Goal: Transaction & Acquisition: Purchase product/service

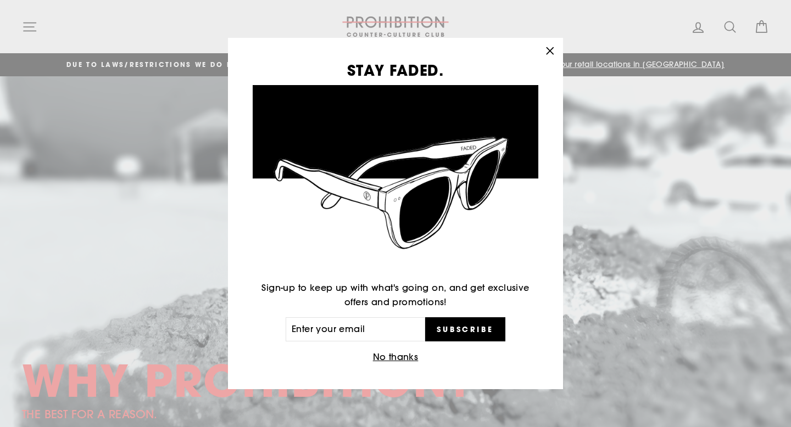
click at [393, 365] on div "STAY FADED. Sign-up to keep up with what's going on, and get exclusive offers a…" at bounding box center [395, 214] width 335 height 352
click at [387, 359] on button "No thanks" at bounding box center [396, 357] width 52 height 15
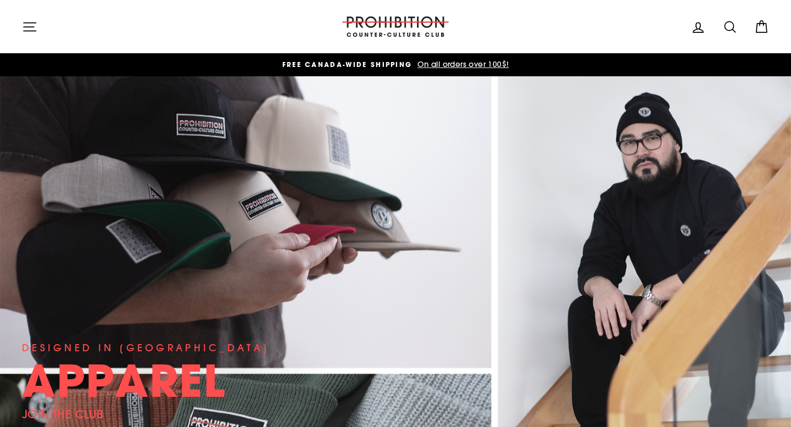
click at [29, 26] on icon "button" at bounding box center [30, 27] width 12 height 8
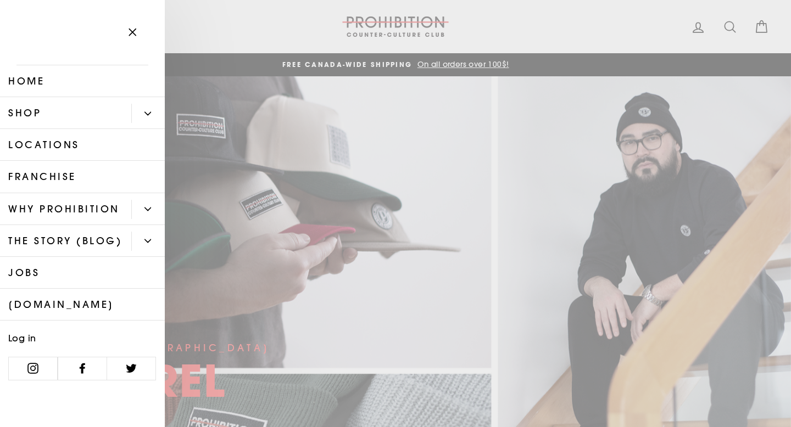
click at [139, 120] on button "Primary" at bounding box center [148, 113] width 34 height 19
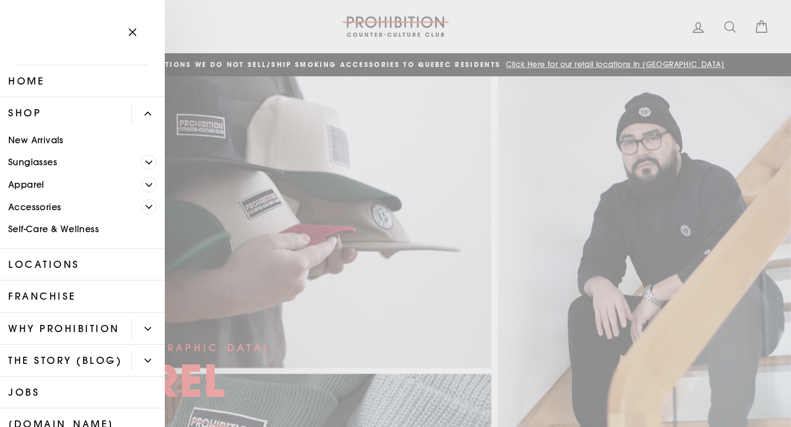
click at [150, 203] on span "Primary" at bounding box center [148, 206] width 15 height 15
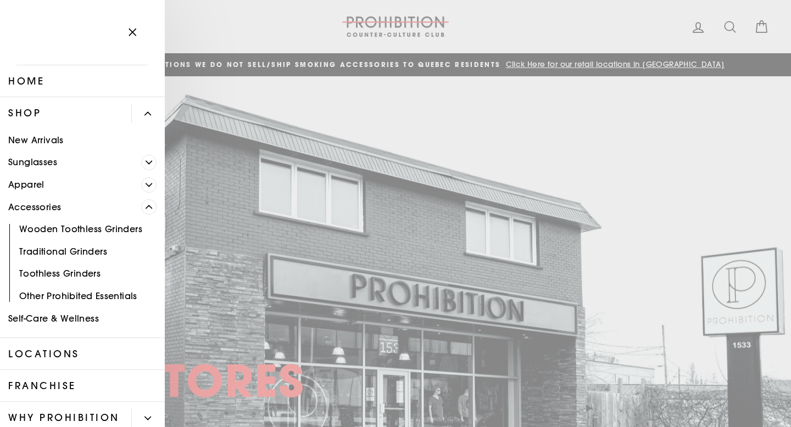
click at [108, 295] on link "Other Prohibited Essentials" at bounding box center [82, 296] width 165 height 23
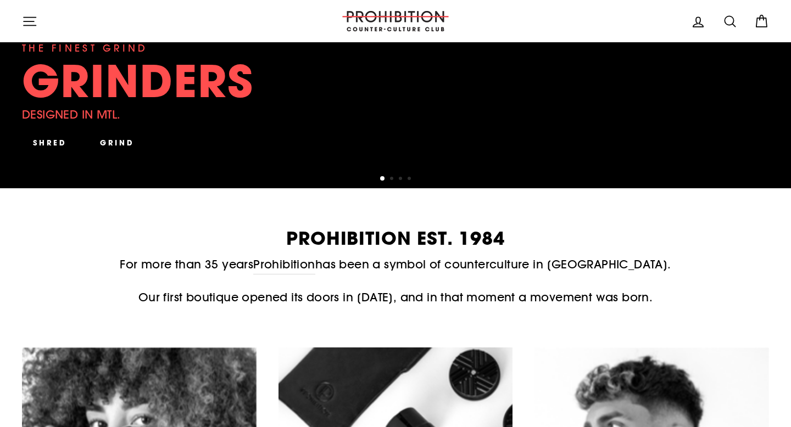
scroll to position [272, 0]
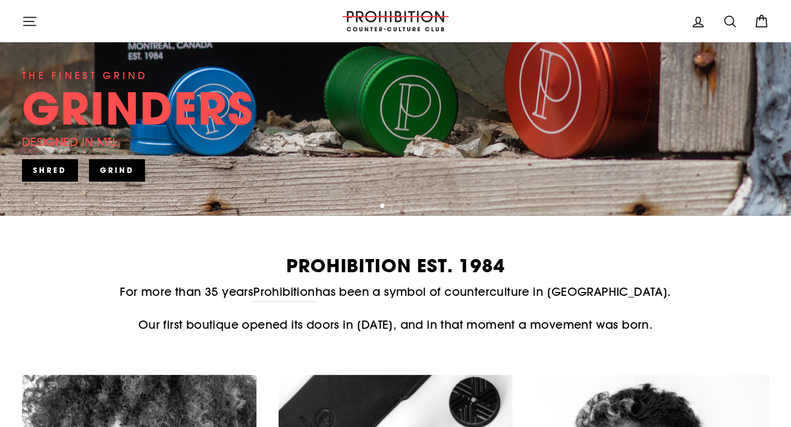
click at [26, 21] on icon "button" at bounding box center [30, 21] width 12 height 8
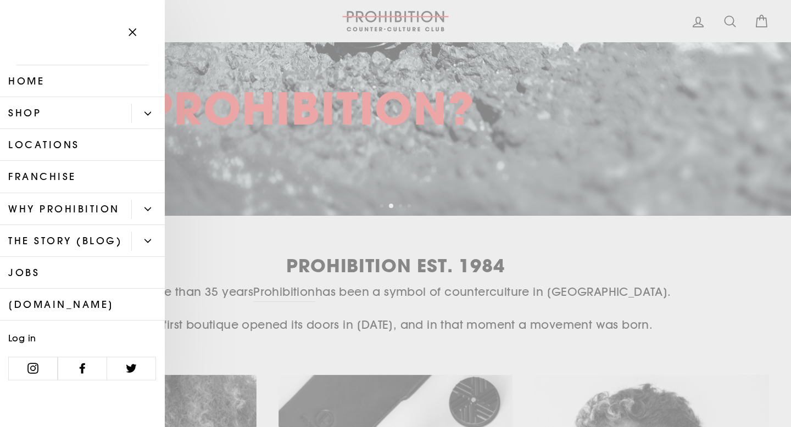
click at [144, 119] on button "Primary" at bounding box center [148, 113] width 34 height 19
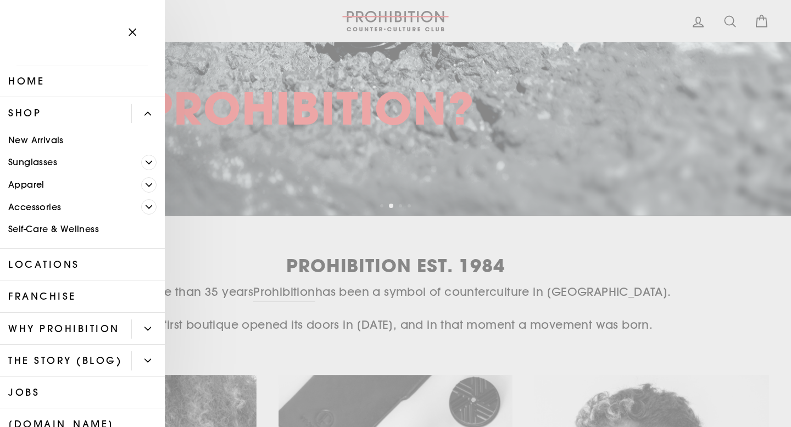
click at [144, 209] on span "Primary" at bounding box center [148, 206] width 15 height 15
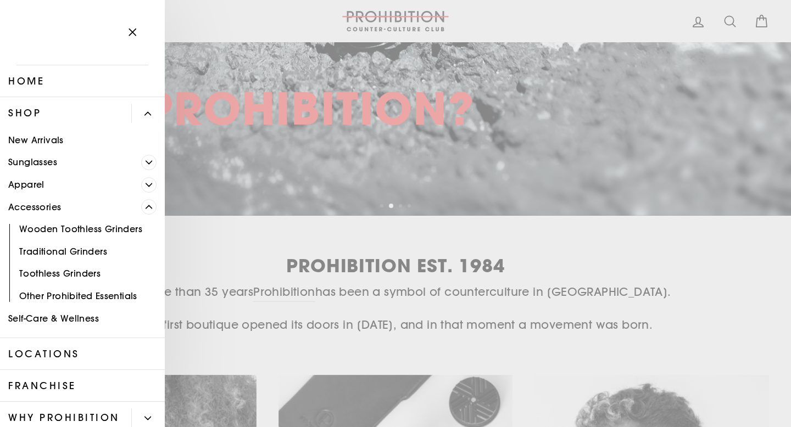
click at [70, 295] on link "Other Prohibited Essentials" at bounding box center [82, 296] width 165 height 23
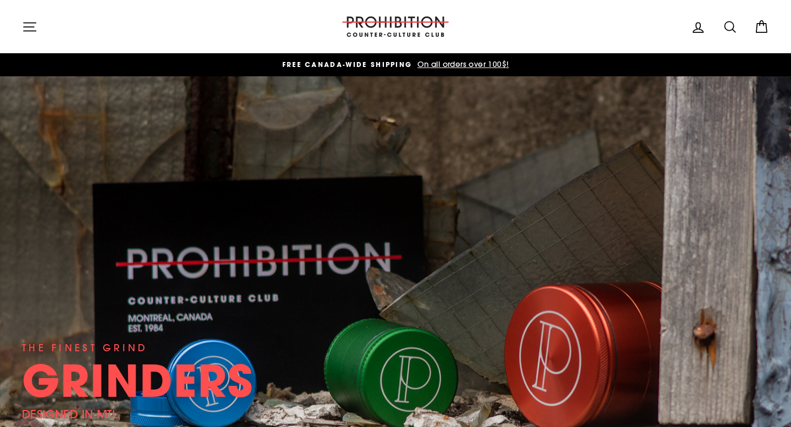
click at [24, 29] on icon "button" at bounding box center [29, 26] width 15 height 15
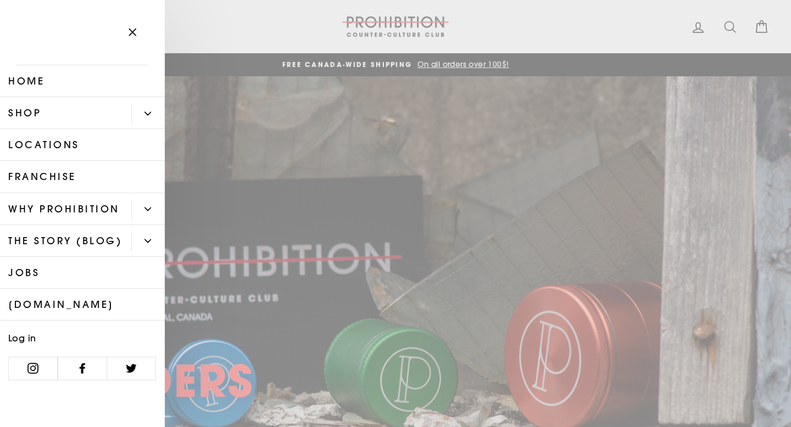
click at [148, 112] on icon "Primary" at bounding box center [147, 113] width 7 height 7
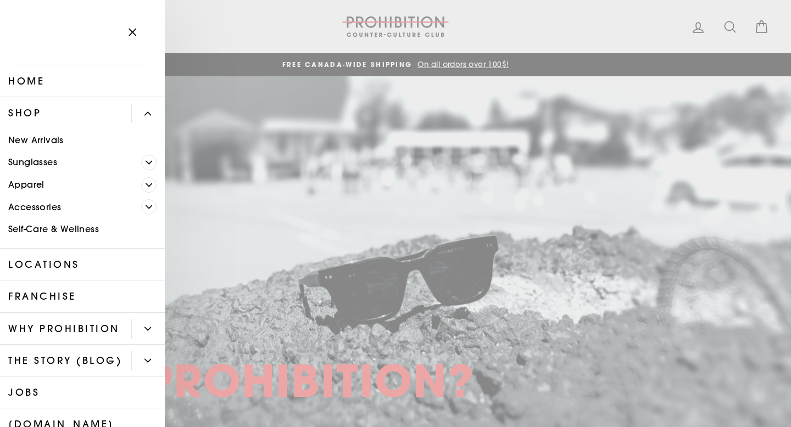
click at [76, 210] on link "Accessories" at bounding box center [70, 207] width 141 height 23
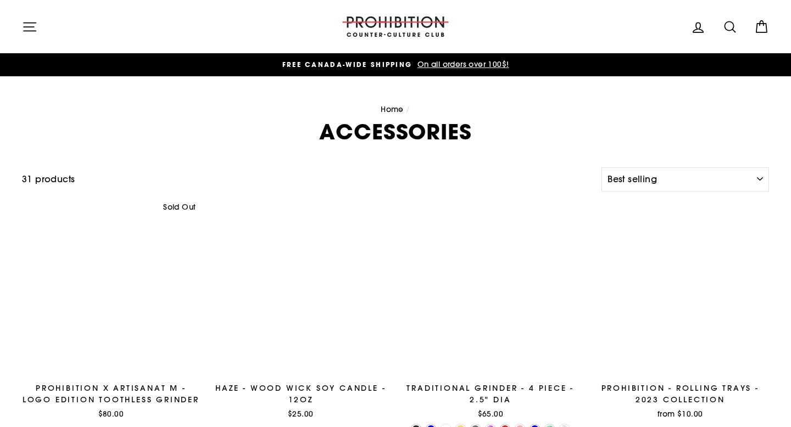
select select "best-selling"
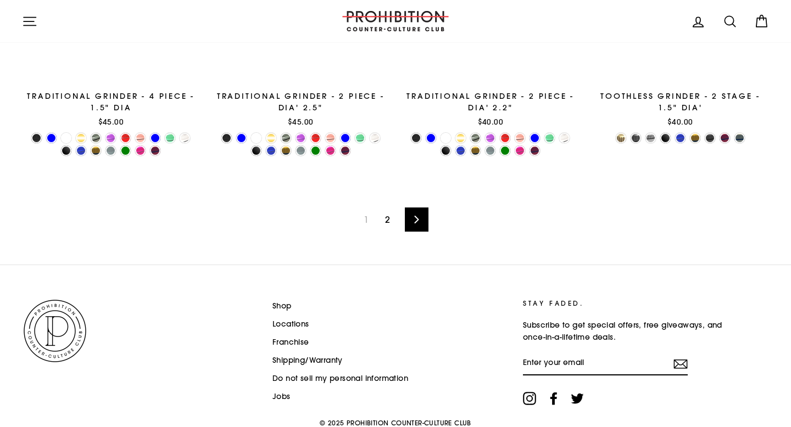
scroll to position [1834, 0]
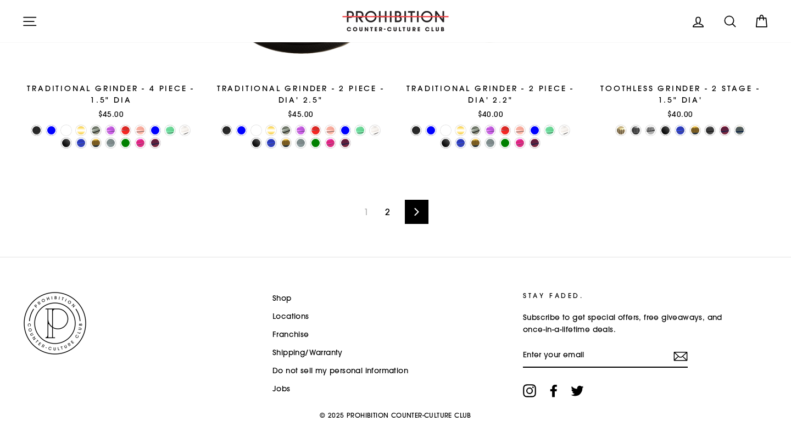
click at [385, 218] on link "2" at bounding box center [387, 212] width 18 height 18
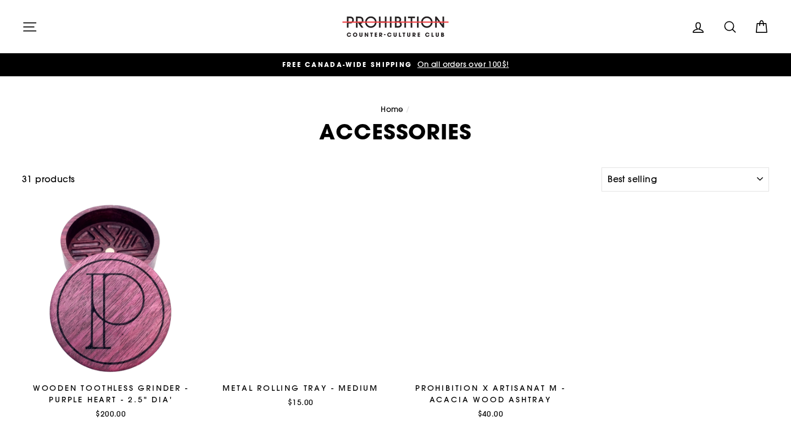
select select "best-selling"
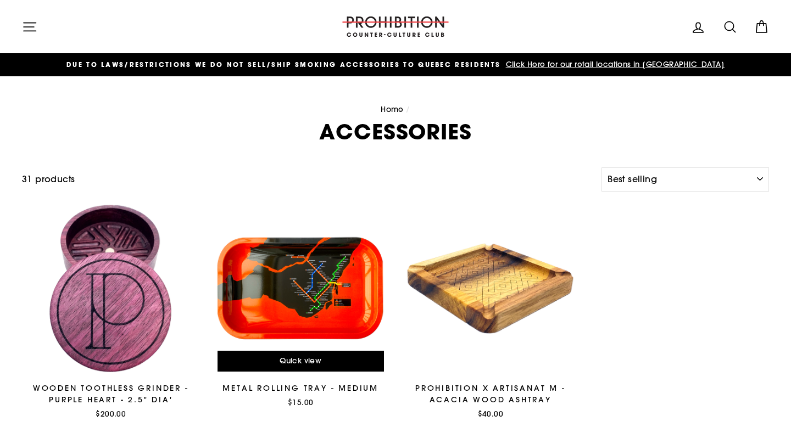
click at [305, 321] on div at bounding box center [300, 288] width 179 height 179
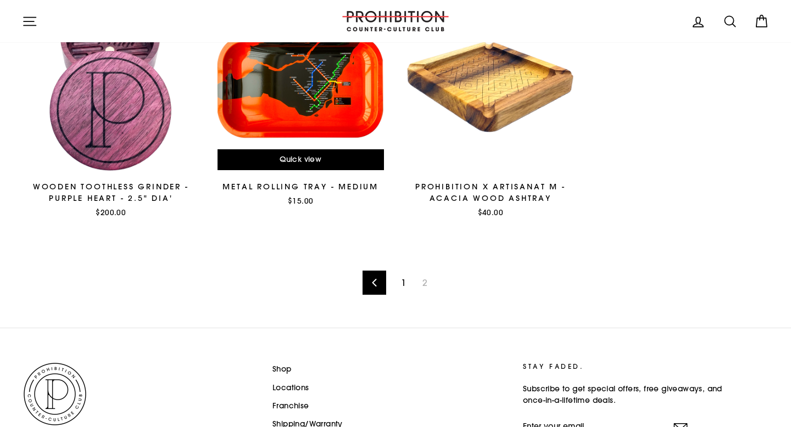
scroll to position [204, 0]
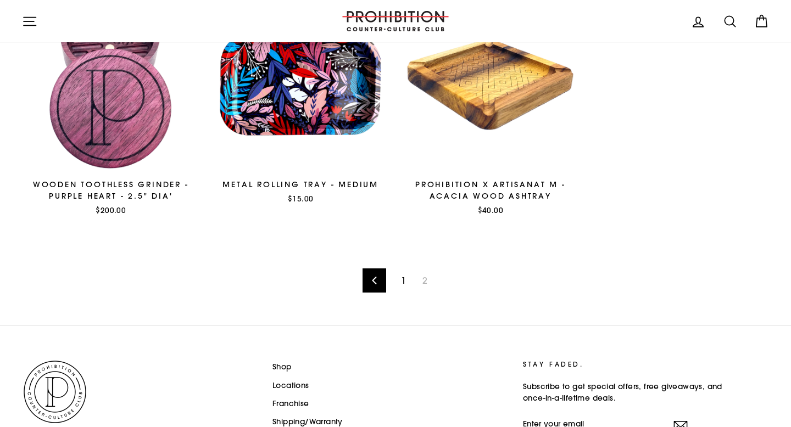
click at [399, 280] on link "1" at bounding box center [403, 281] width 18 height 18
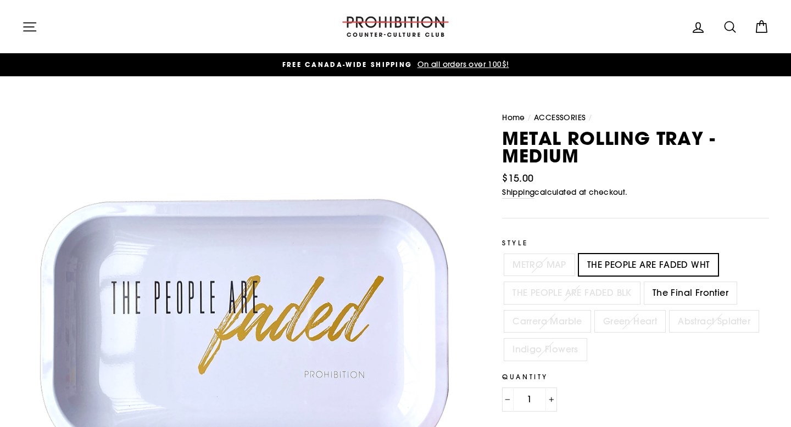
click at [533, 264] on label "METRO MAP" at bounding box center [539, 265] width 70 height 22
click at [503, 255] on input "METRO MAP" at bounding box center [502, 254] width 1 height 1
radio input "true"
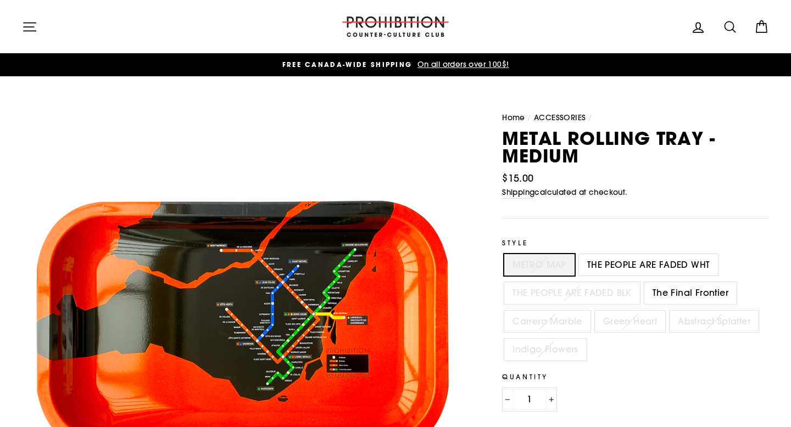
scroll to position [20, 0]
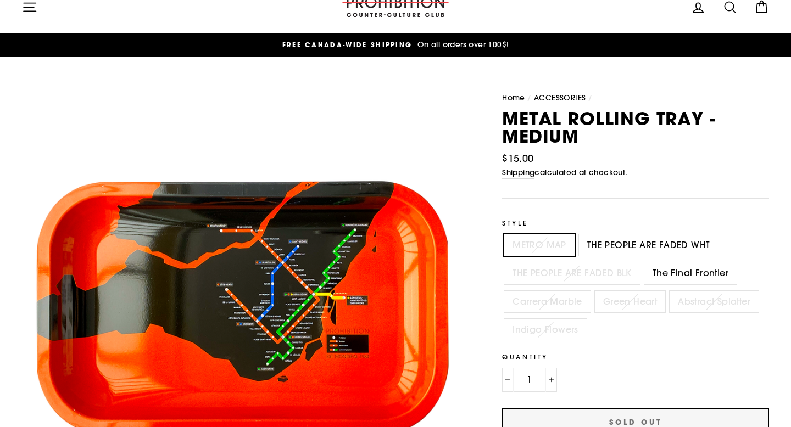
click at [613, 246] on label "THE PEOPLE ARE FADED WHT" at bounding box center [649, 246] width 140 height 22
click at [577, 235] on input "THE PEOPLE ARE FADED WHT" at bounding box center [577, 235] width 1 height 1
radio input "true"
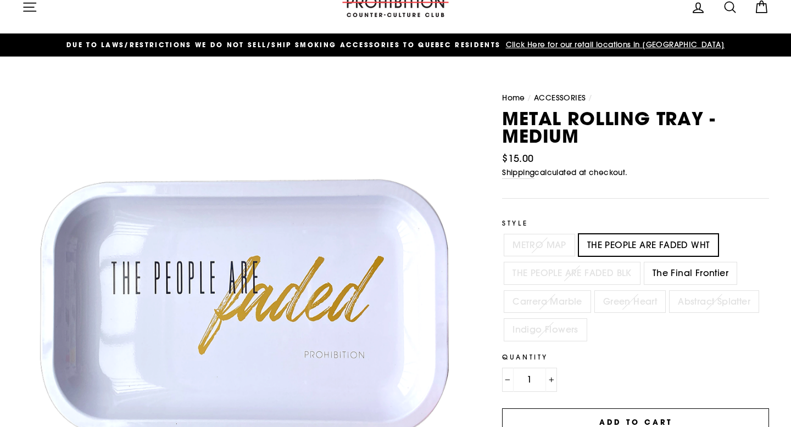
click at [685, 271] on label "The Final Frontier" at bounding box center [690, 274] width 92 height 22
click at [643, 263] on input "The Final Frontier" at bounding box center [642, 263] width 1 height 1
radio input "true"
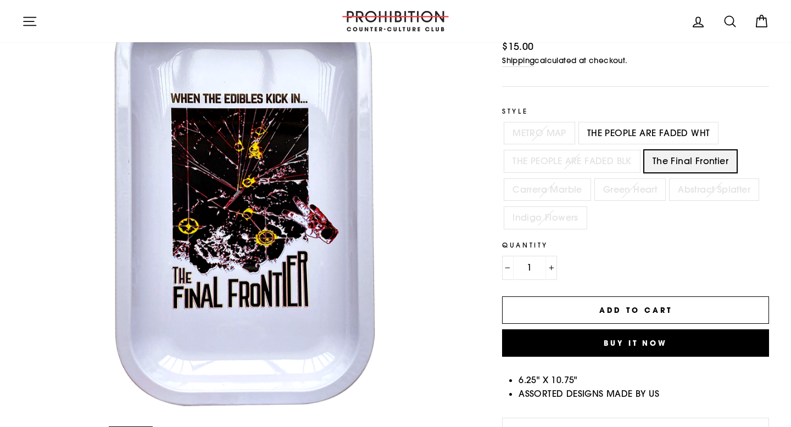
scroll to position [131, 0]
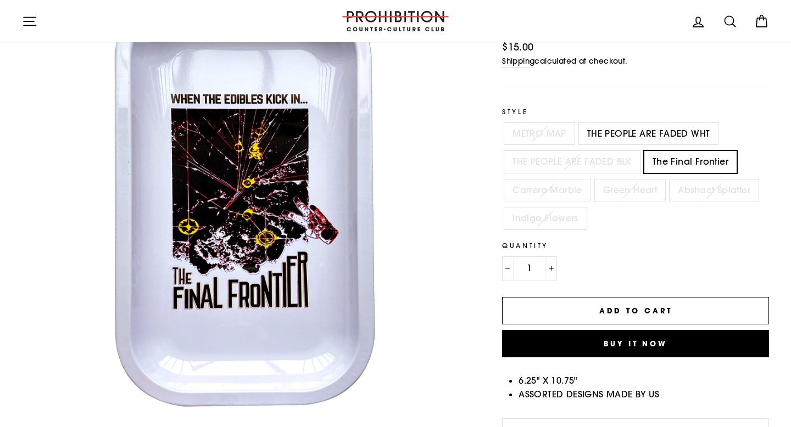
click at [556, 168] on label "THE PEOPLE ARE FADED BLK" at bounding box center [572, 162] width 136 height 22
click at [503, 152] on input "THE PEOPLE ARE FADED BLK" at bounding box center [502, 151] width 1 height 1
radio input "true"
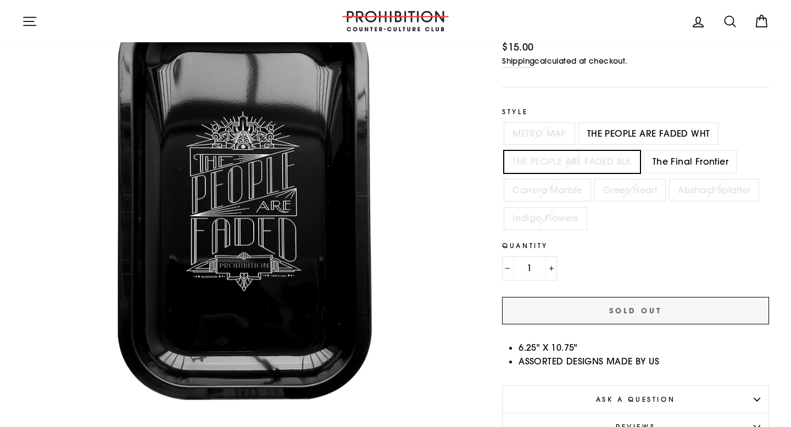
click at [553, 194] on label "Carrera Marble" at bounding box center [547, 191] width 86 height 22
click at [503, 180] on input "Carrera Marble" at bounding box center [502, 180] width 1 height 1
radio input "true"
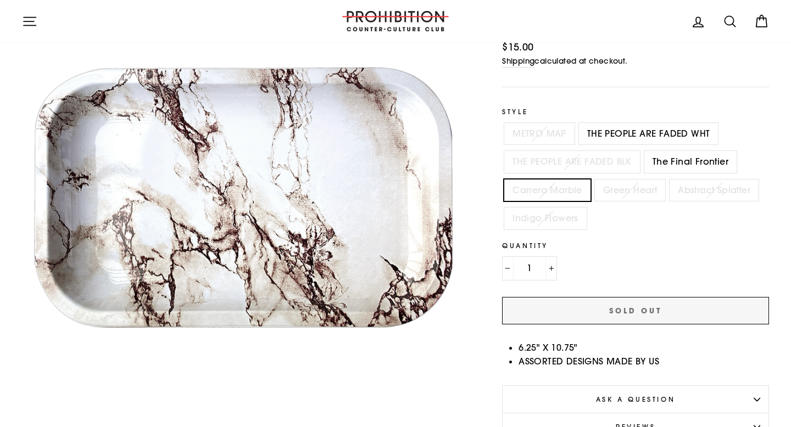
click at [613, 192] on label "Green Heart" at bounding box center [630, 191] width 70 height 22
click at [593, 180] on input "Green Heart" at bounding box center [593, 180] width 1 height 1
radio input "true"
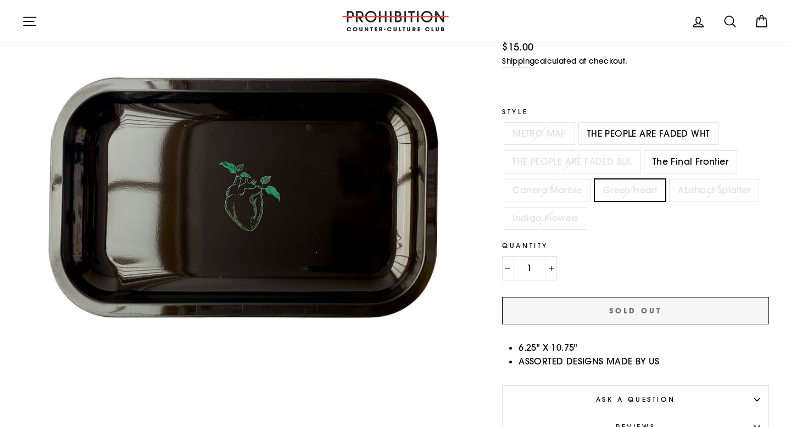
click at [694, 189] on label "Abstract Splatter" at bounding box center [714, 191] width 89 height 22
click at [668, 180] on input "Abstract Splatter" at bounding box center [667, 180] width 1 height 1
radio input "true"
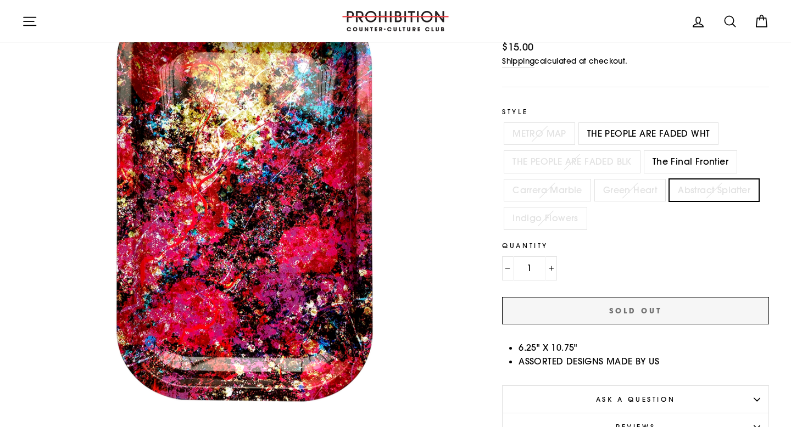
click at [542, 222] on label "Indigo Flowers" at bounding box center [545, 219] width 82 height 22
click at [503, 208] on input "Indigo Flowers" at bounding box center [502, 208] width 1 height 1
radio input "true"
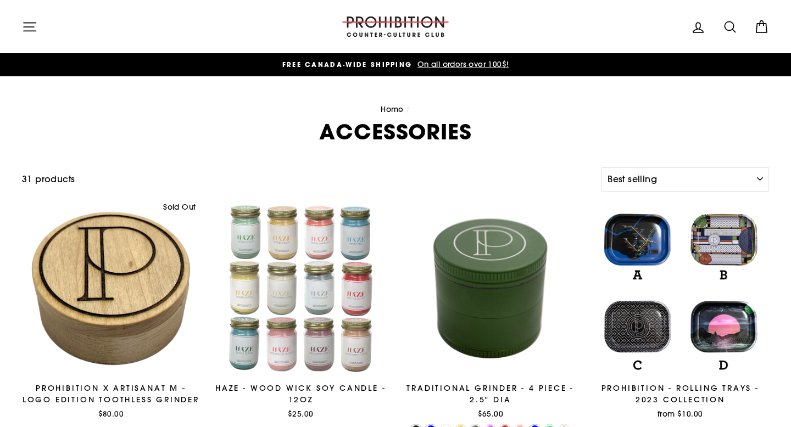
select select "best-selling"
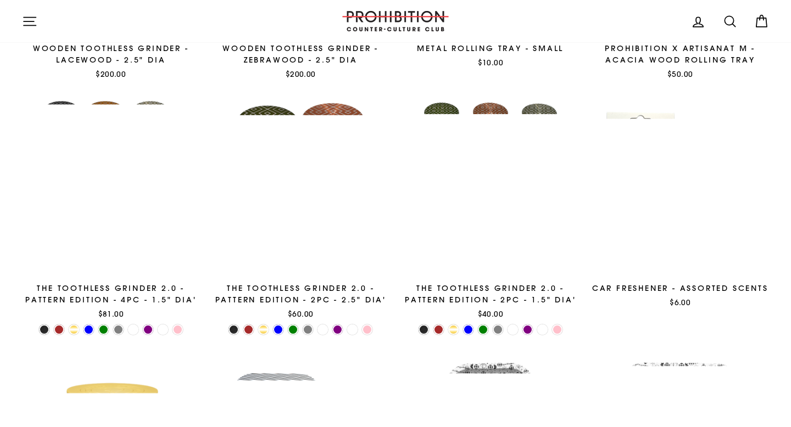
scroll to position [1308, 0]
